Goal: Transaction & Acquisition: Download file/media

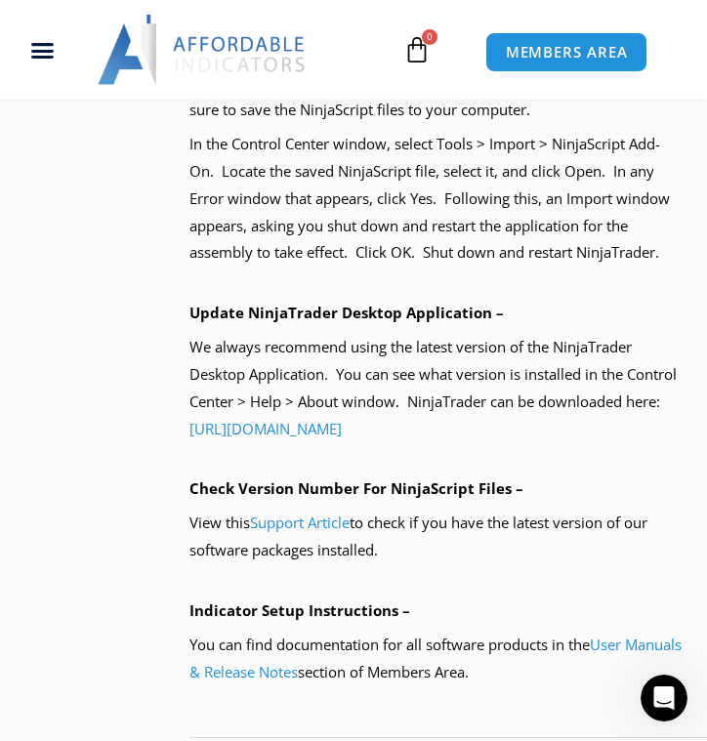
scroll to position [3, 0]
click at [342, 434] on link "[URL][DOMAIN_NAME]" at bounding box center [265, 429] width 152 height 20
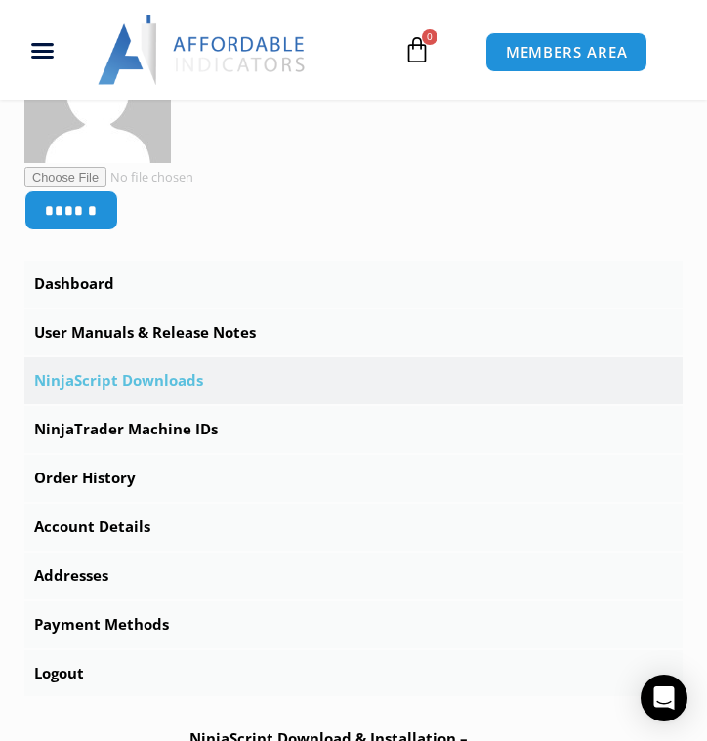
scroll to position [531, 0]
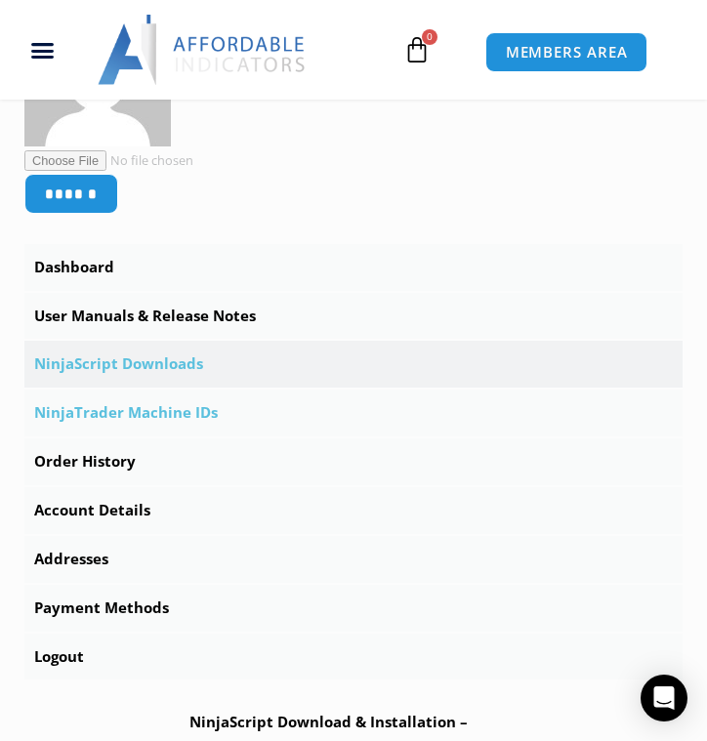
click at [136, 420] on link "NinjaTrader Machine IDs" at bounding box center [353, 412] width 658 height 47
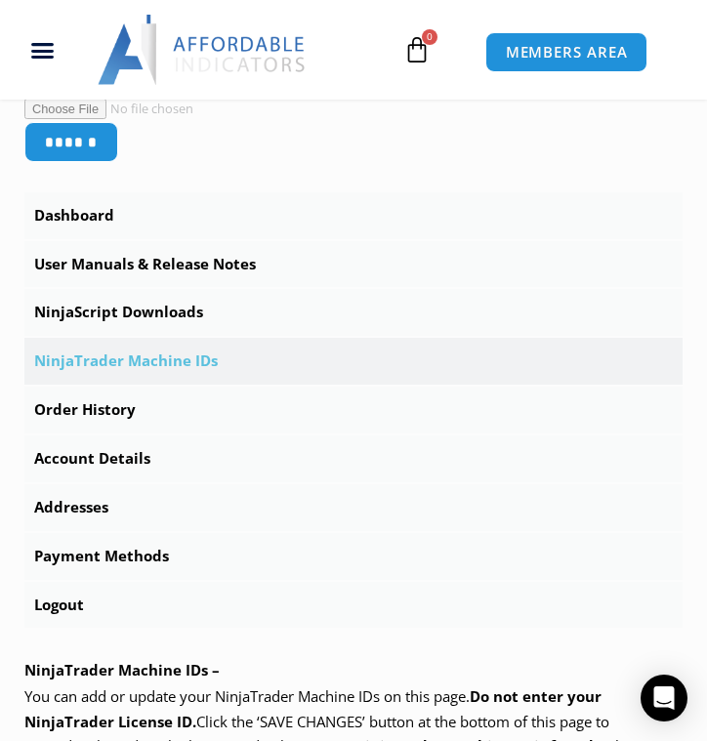
scroll to position [593, 0]
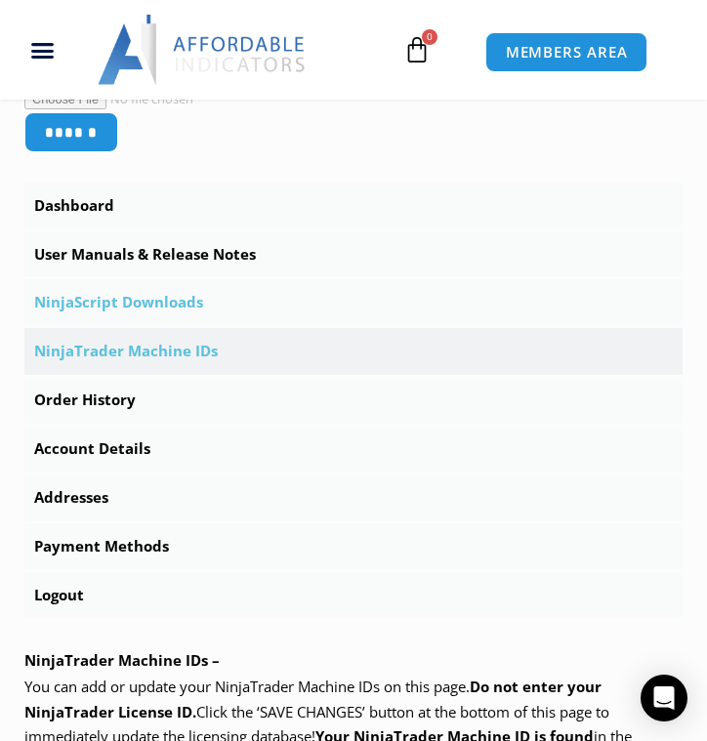
click at [146, 307] on link "NinjaScript Downloads" at bounding box center [353, 302] width 658 height 47
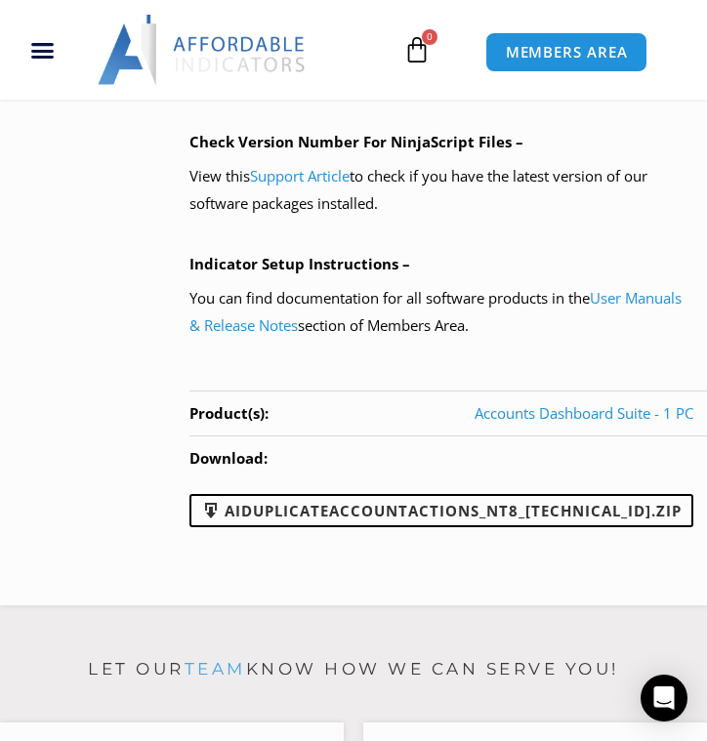
scroll to position [1958, 0]
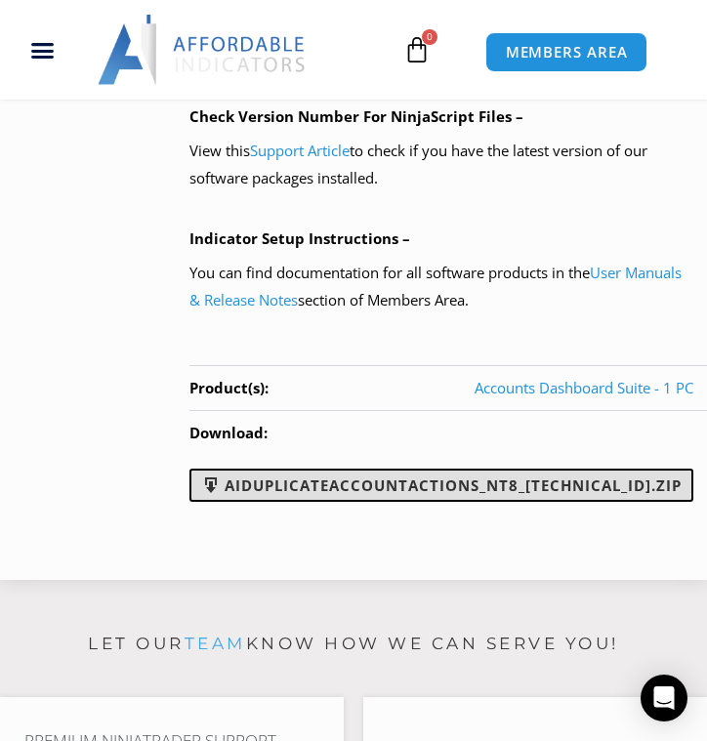
click at [586, 485] on link "AIDuplicateAccountActions_NT8_[TECHNICAL_ID].zip" at bounding box center [441, 485] width 504 height 33
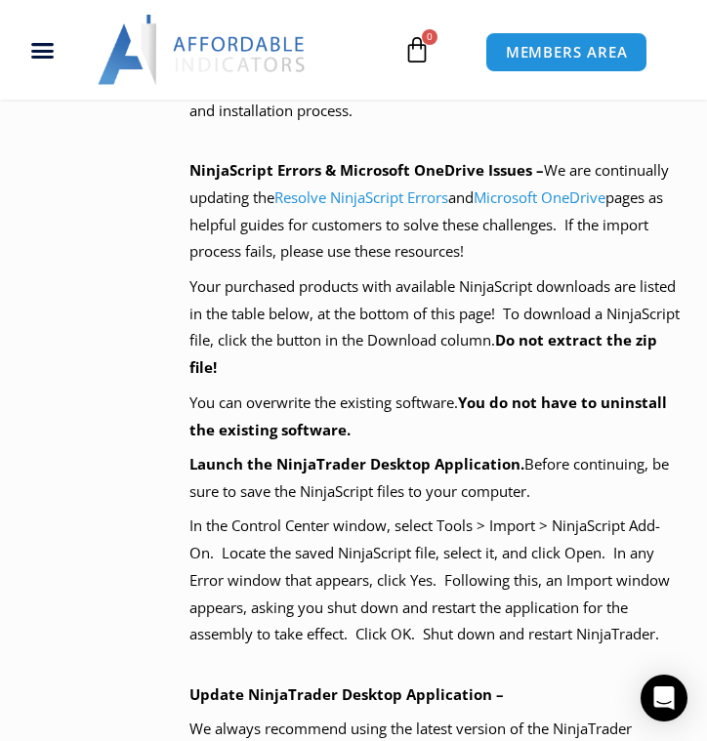
scroll to position [1224, 0]
